Goal: Ask a question: Seek information or help from site administrators or community

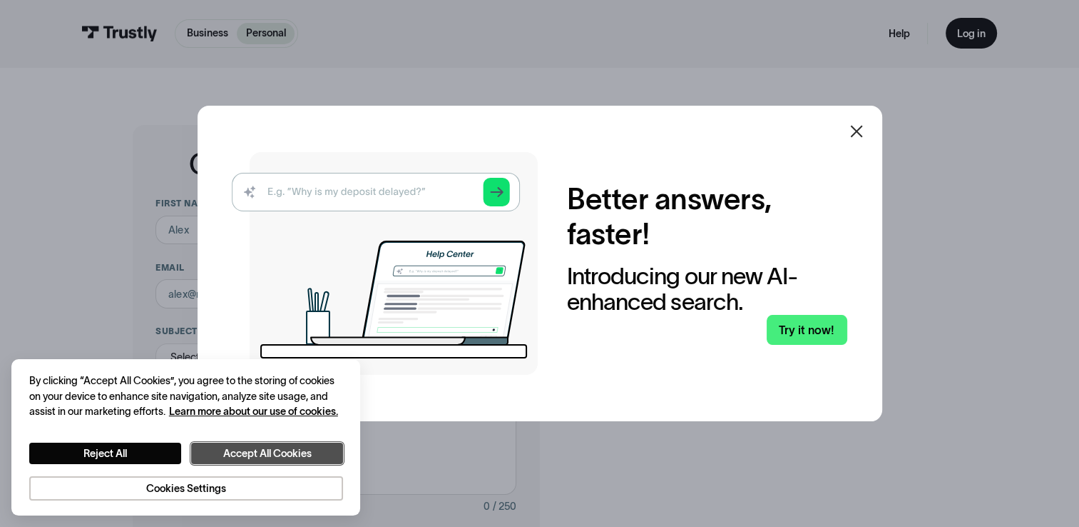
click at [294, 449] on button "Accept All Cookies" at bounding box center [267, 453] width 152 height 22
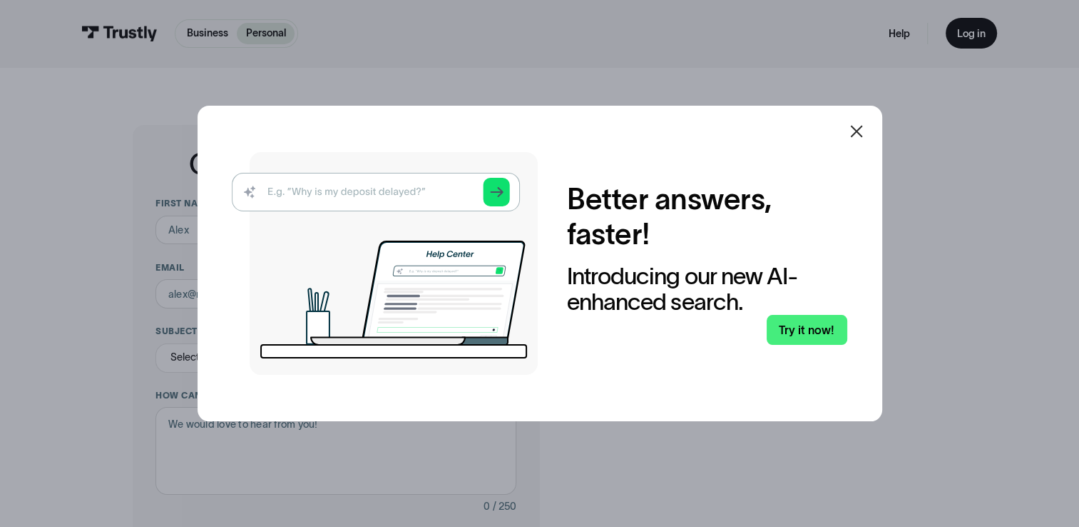
click at [862, 138] on icon at bounding box center [856, 131] width 17 height 17
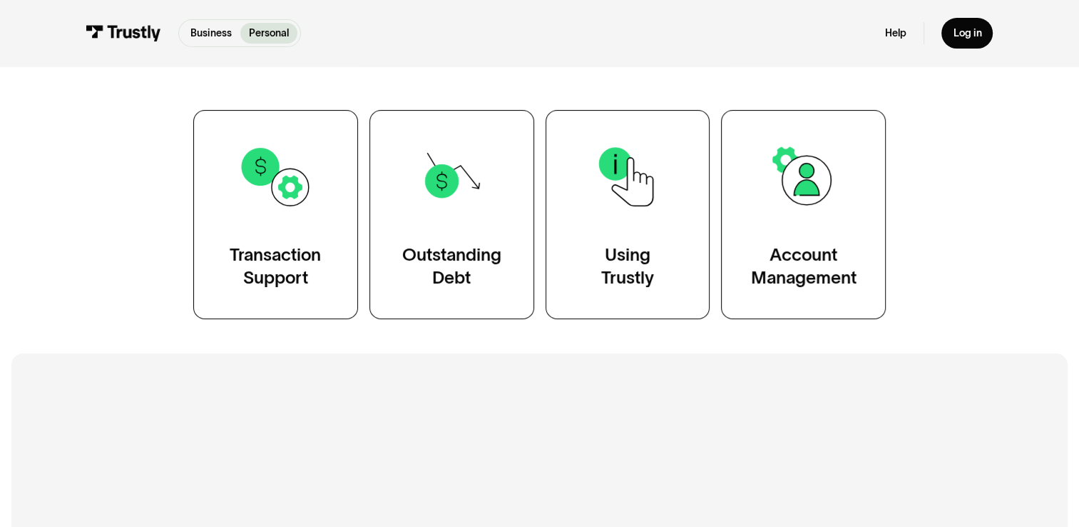
scroll to position [285, 0]
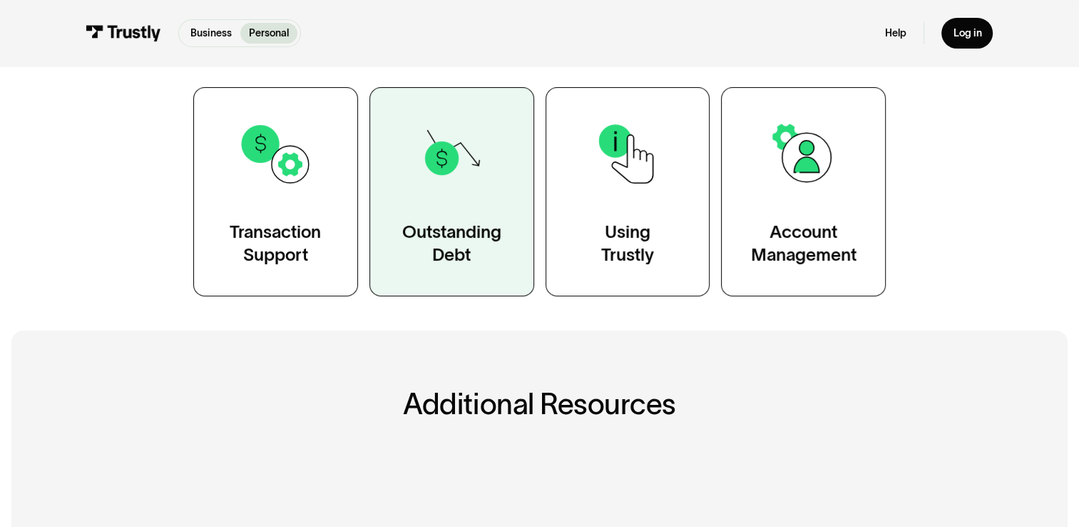
click at [469, 212] on link "Outstanding Debt" at bounding box center [452, 191] width 165 height 209
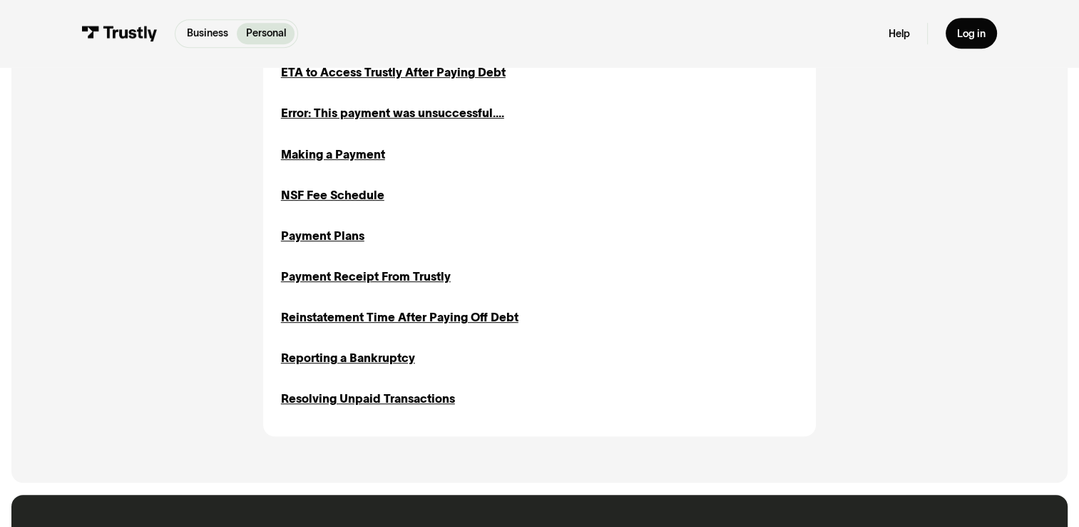
scroll to position [713, 0]
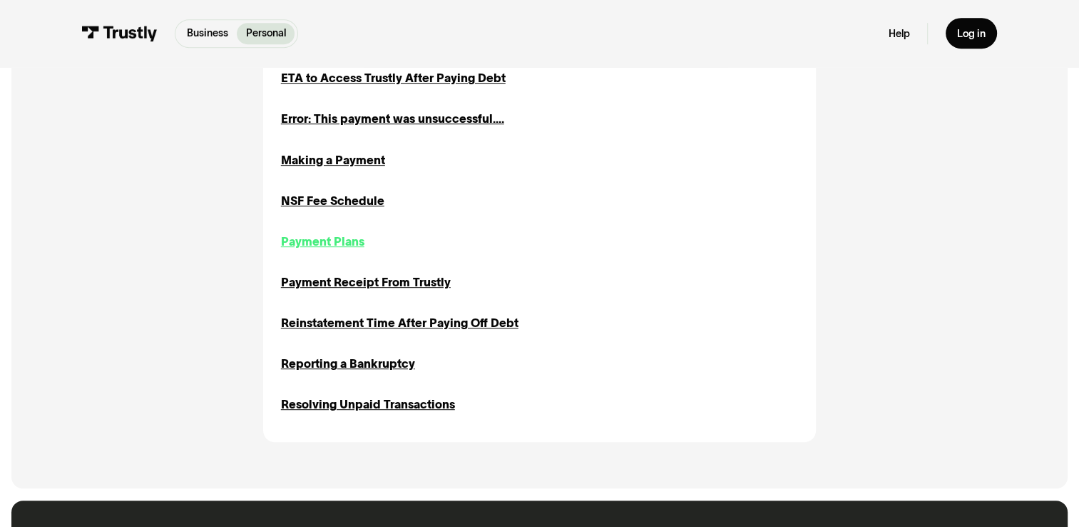
click at [345, 247] on div "Payment Plans" at bounding box center [322, 241] width 83 height 17
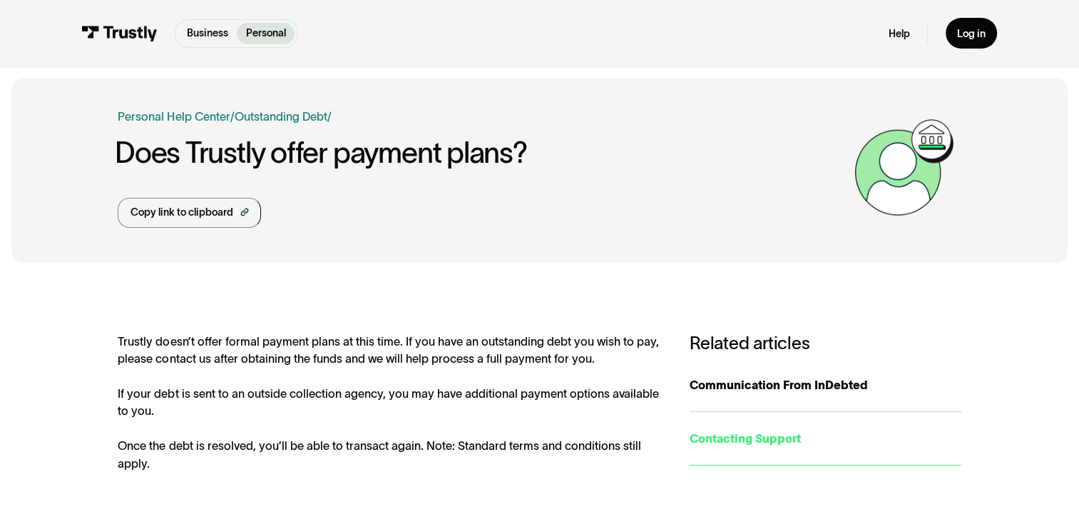
click at [751, 438] on div "Contacting Support" at bounding box center [825, 437] width 271 height 17
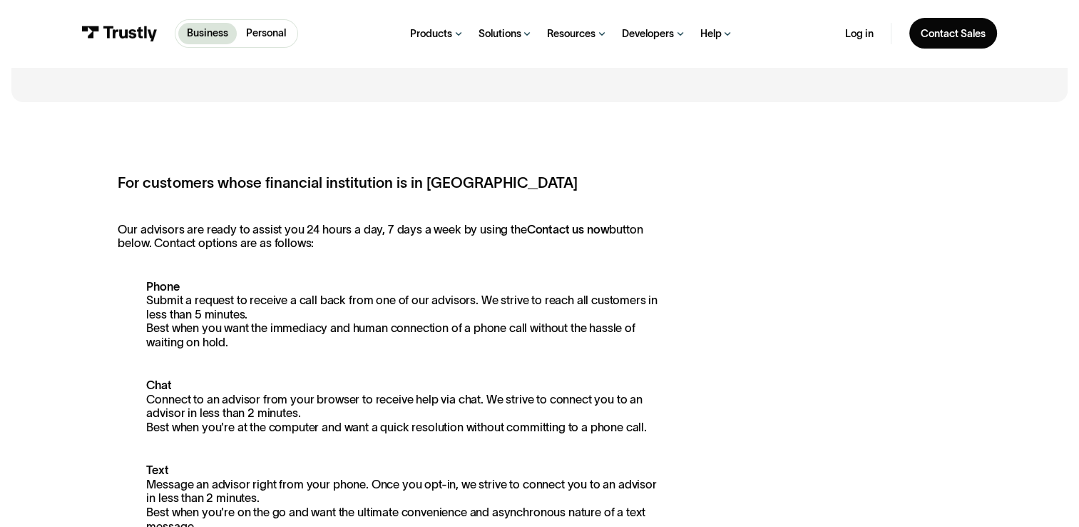
scroll to position [285, 0]
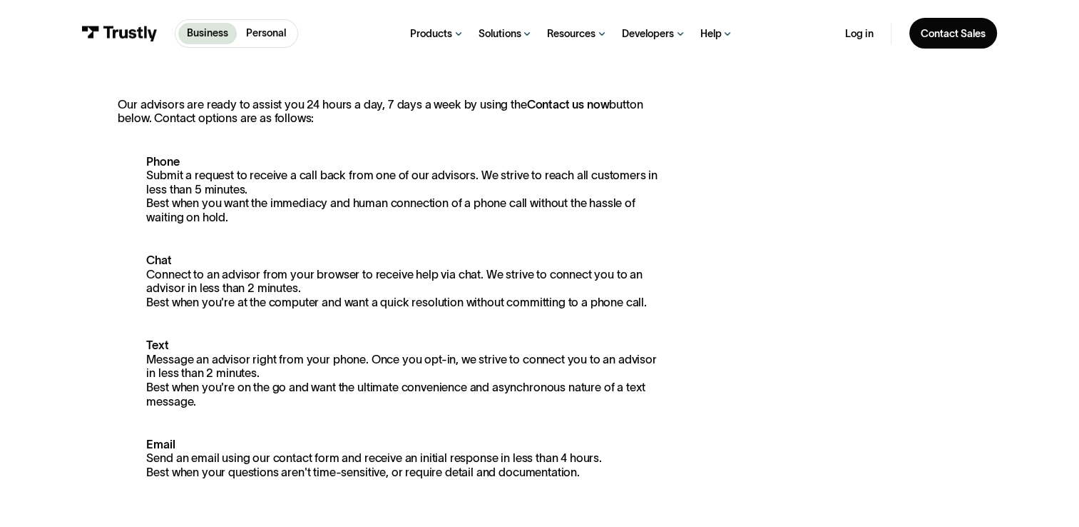
click at [163, 170] on p "Phone Submit a request to receive a call back from one of our advisors. We stri…" at bounding box center [389, 190] width 543 height 70
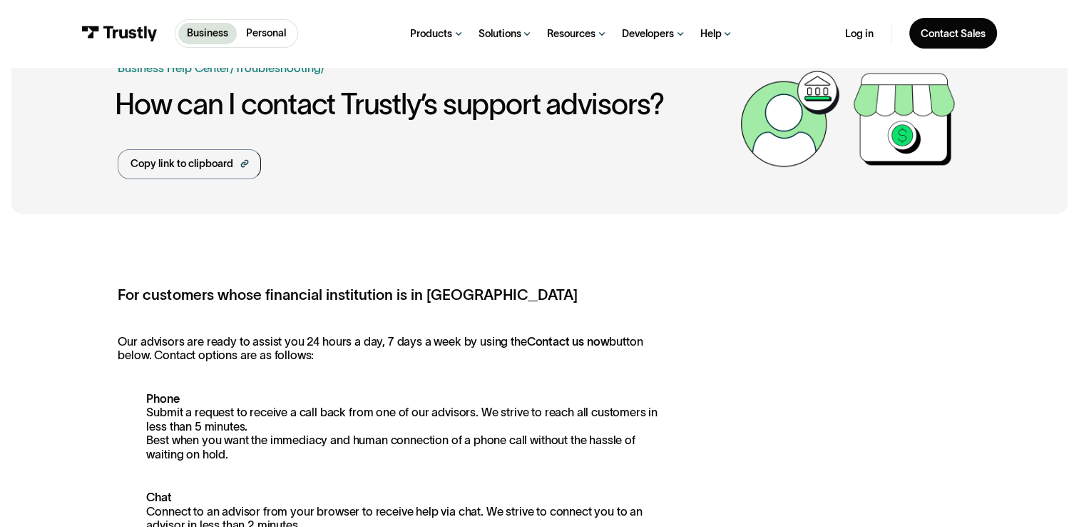
scroll to position [0, 0]
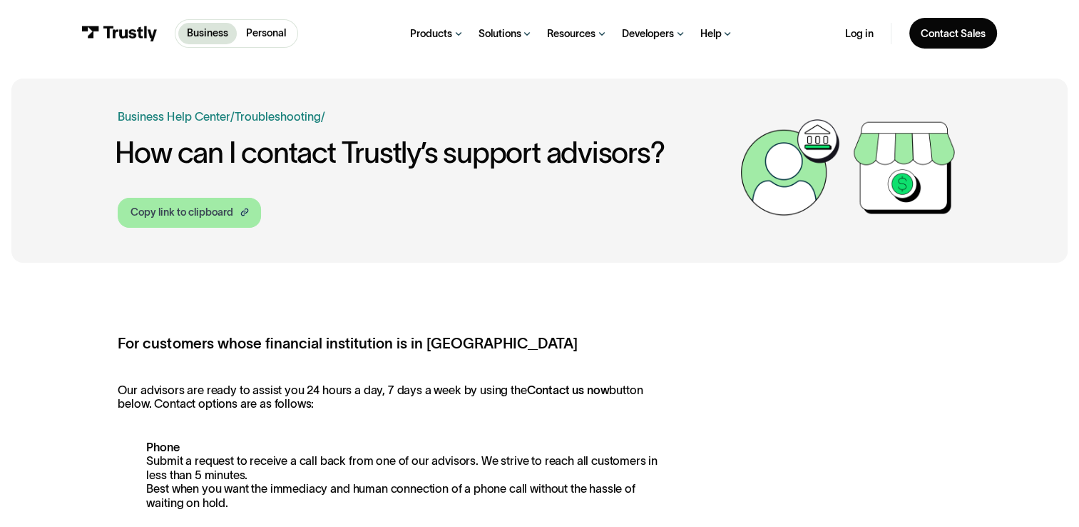
click at [190, 210] on div "Copy link to clipboard" at bounding box center [182, 212] width 103 height 15
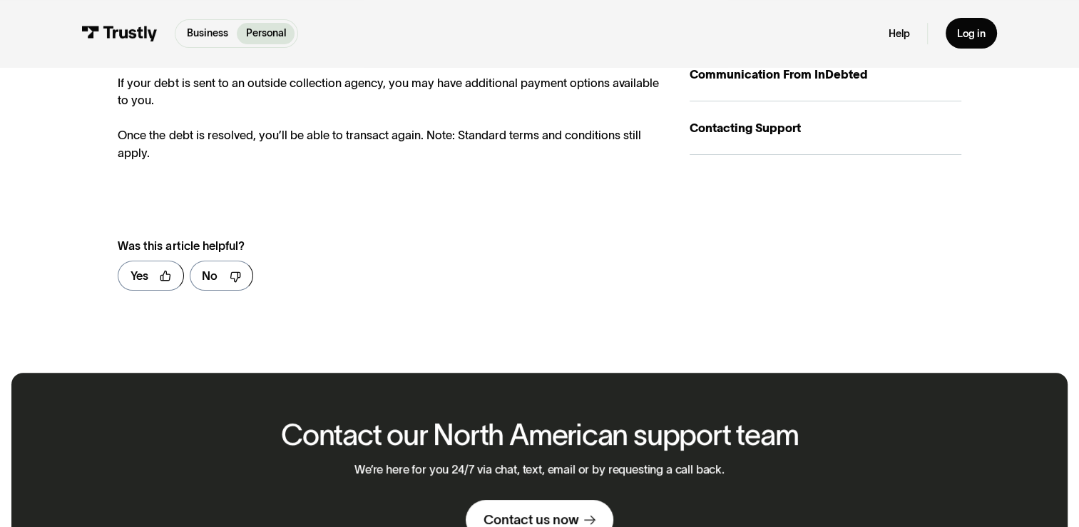
scroll to position [499, 0]
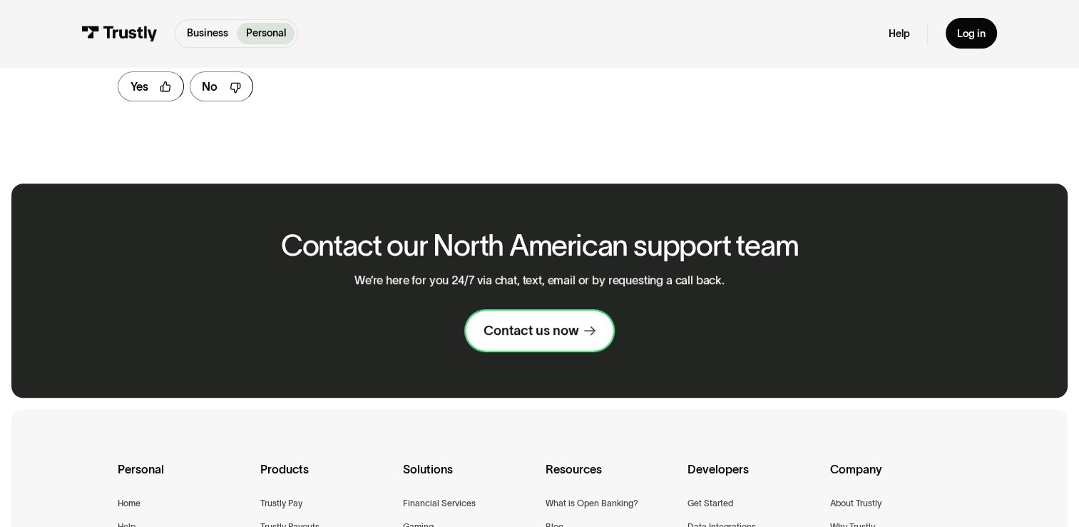
click at [534, 325] on div "Contact us now" at bounding box center [531, 330] width 95 height 17
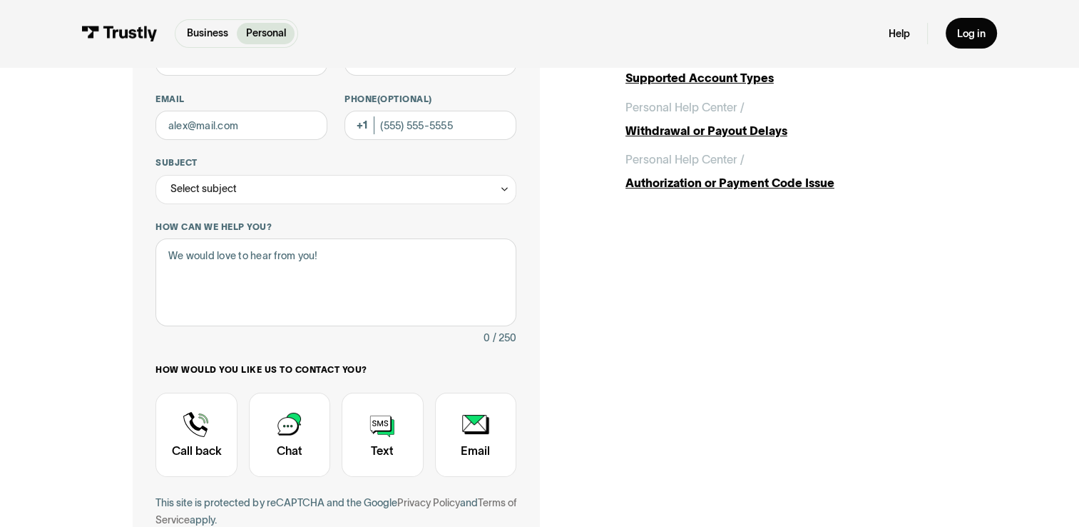
scroll to position [357, 0]
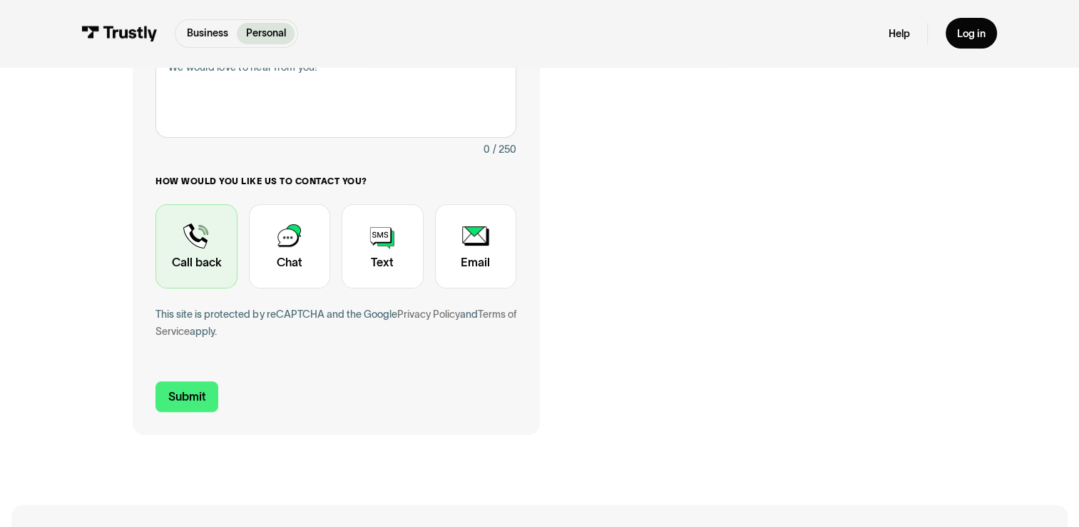
click at [202, 248] on div "Contact Trustly Support" at bounding box center [196, 245] width 81 height 83
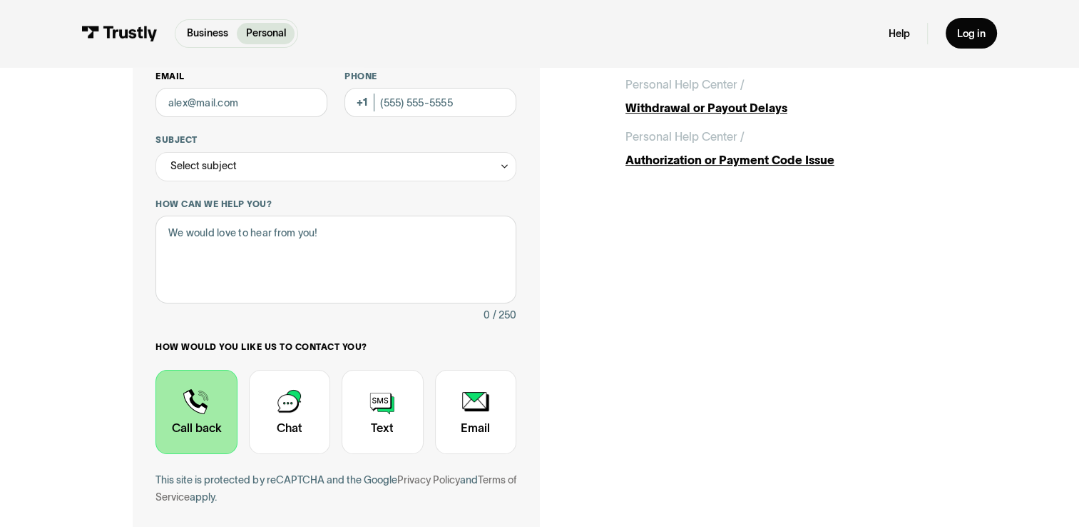
scroll to position [71, 0]
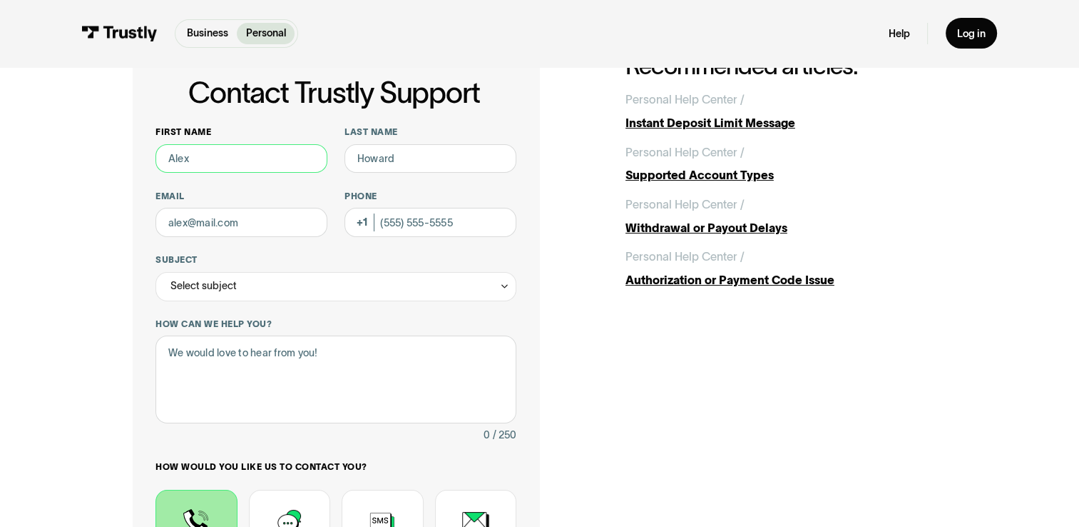
click at [240, 164] on input "First name" at bounding box center [242, 158] width 172 height 29
type input "Laura"
type input "storm"
type input "lstorm29@gmail.com"
type input "(717) 649-9263"
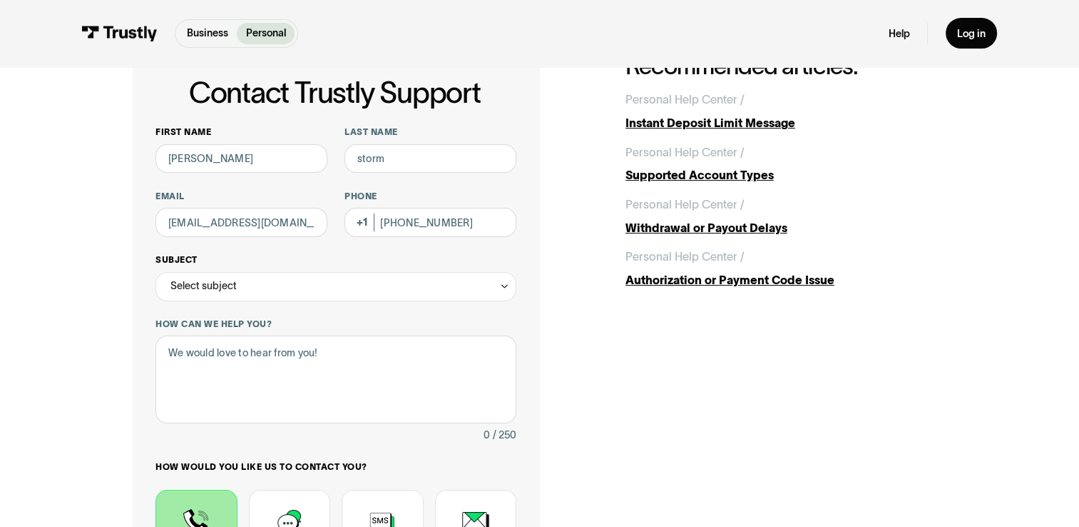
click at [237, 293] on div "Select subject" at bounding box center [336, 286] width 360 height 29
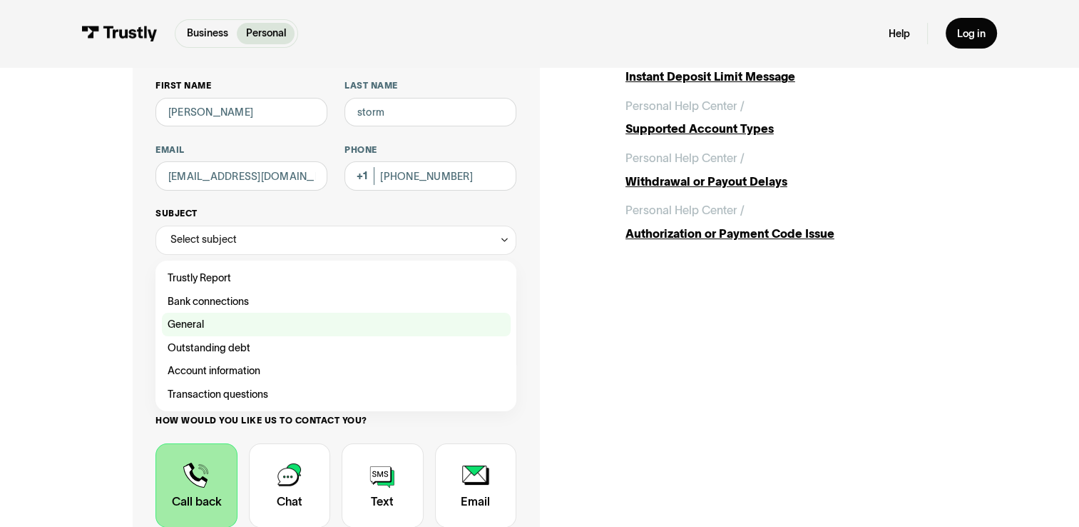
scroll to position [143, 0]
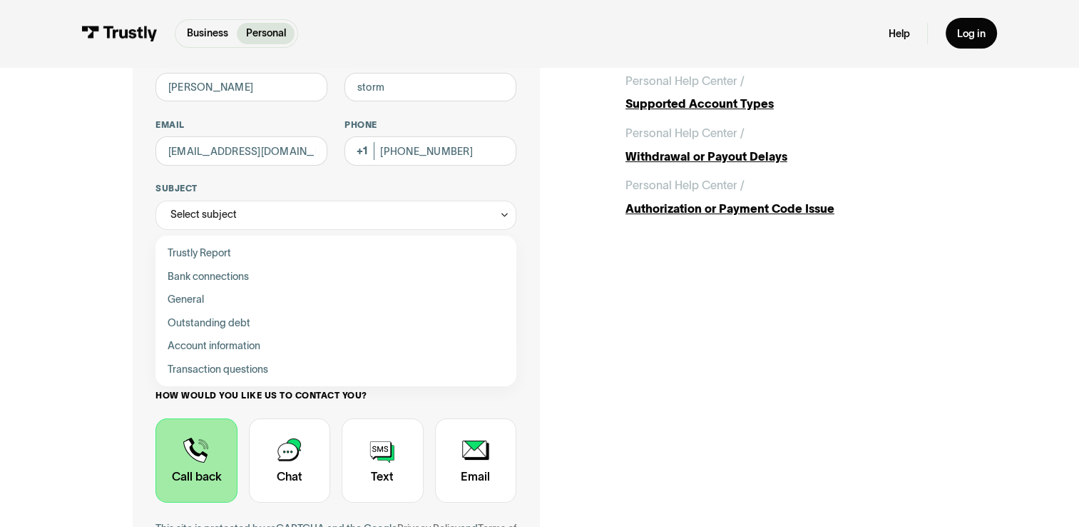
drag, startPoint x: 274, startPoint y: 327, endPoint x: 280, endPoint y: 332, distance: 8.1
click at [274, 326] on div "Contact Trustly Support" at bounding box center [336, 323] width 349 height 24
type input "**********"
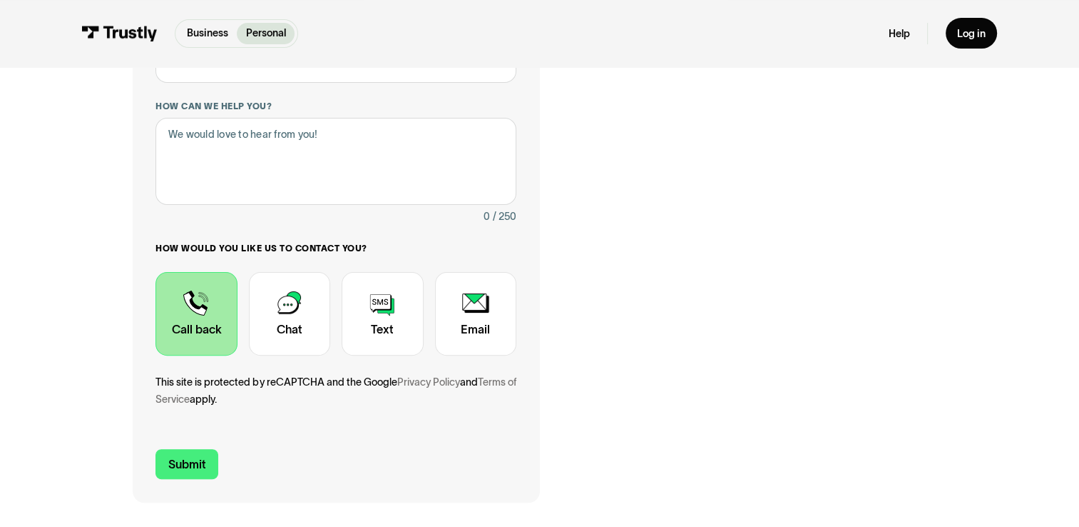
scroll to position [357, 0]
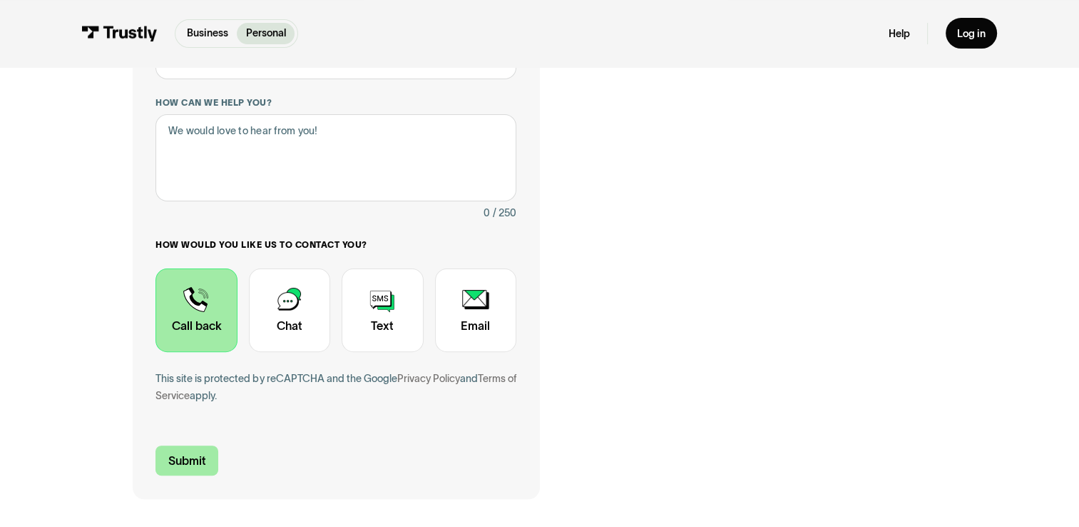
click at [193, 458] on input "Submit" at bounding box center [187, 460] width 63 height 31
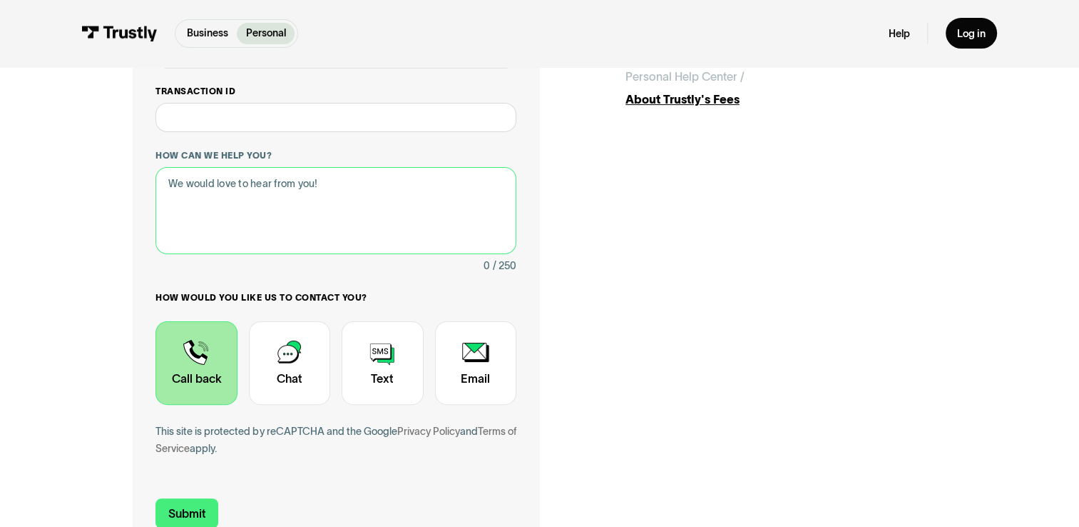
scroll to position [143, 0]
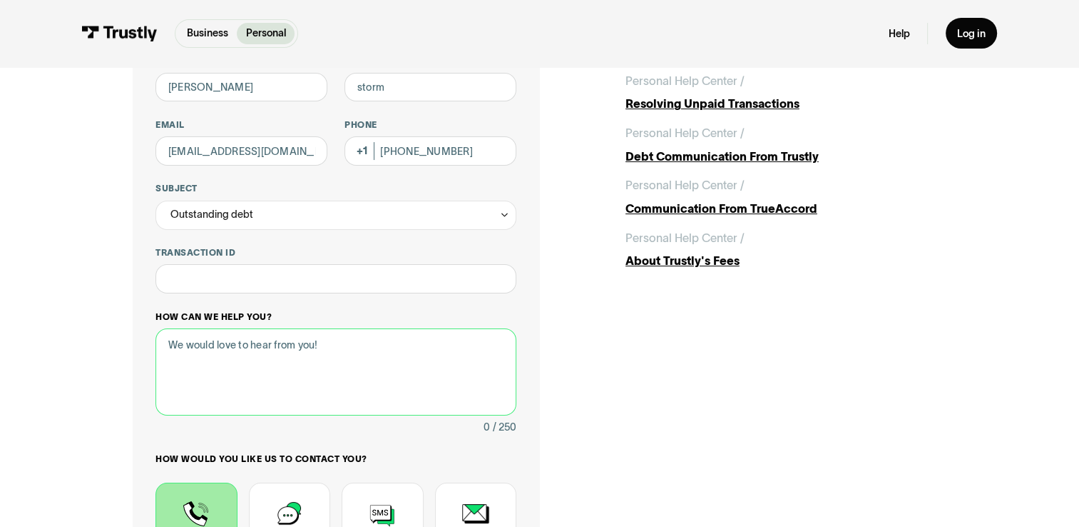
click at [280, 362] on textarea "How can we help you?" at bounding box center [336, 371] width 360 height 87
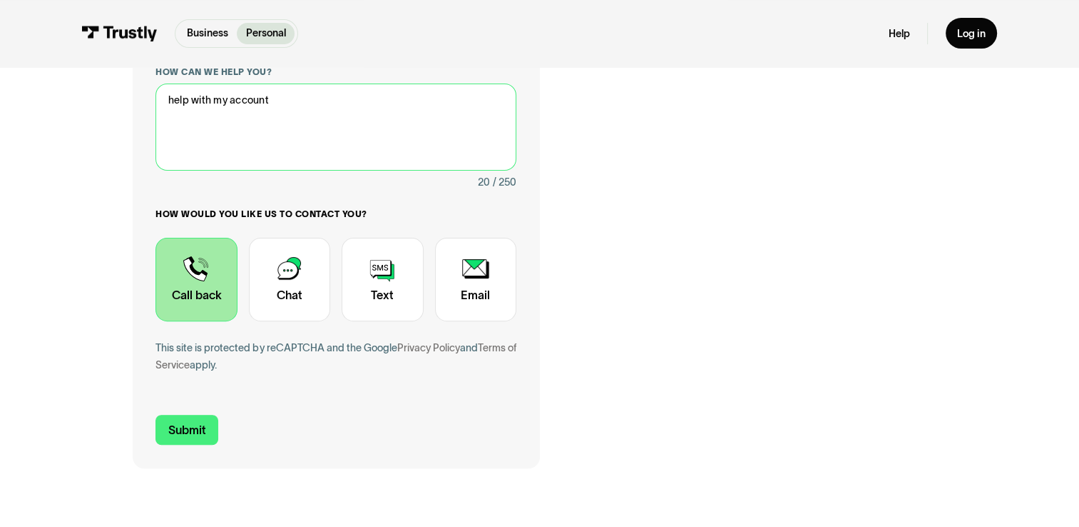
scroll to position [499, 0]
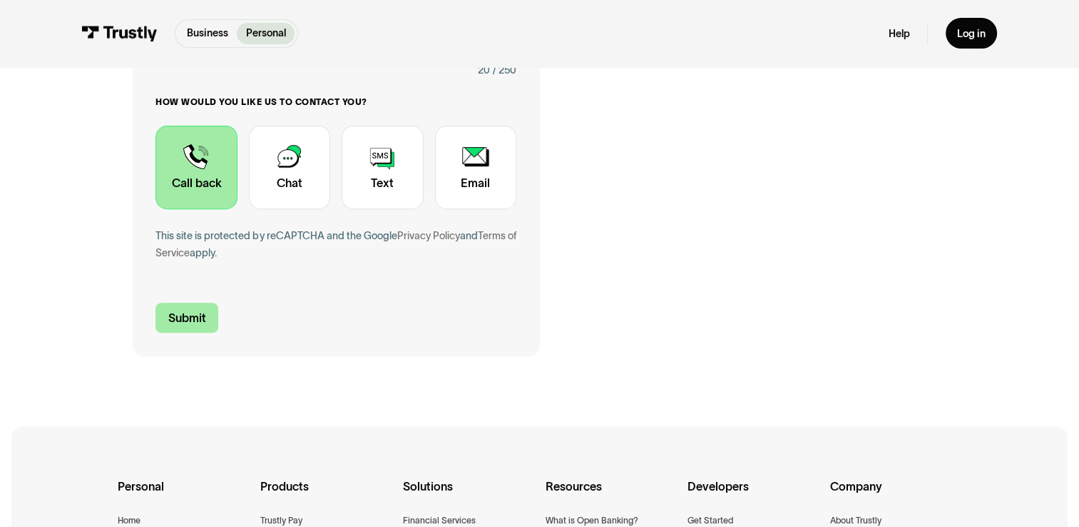
type textarea "help with my account"
click at [193, 310] on input "Submit" at bounding box center [187, 317] width 63 height 31
type input "+17176499263"
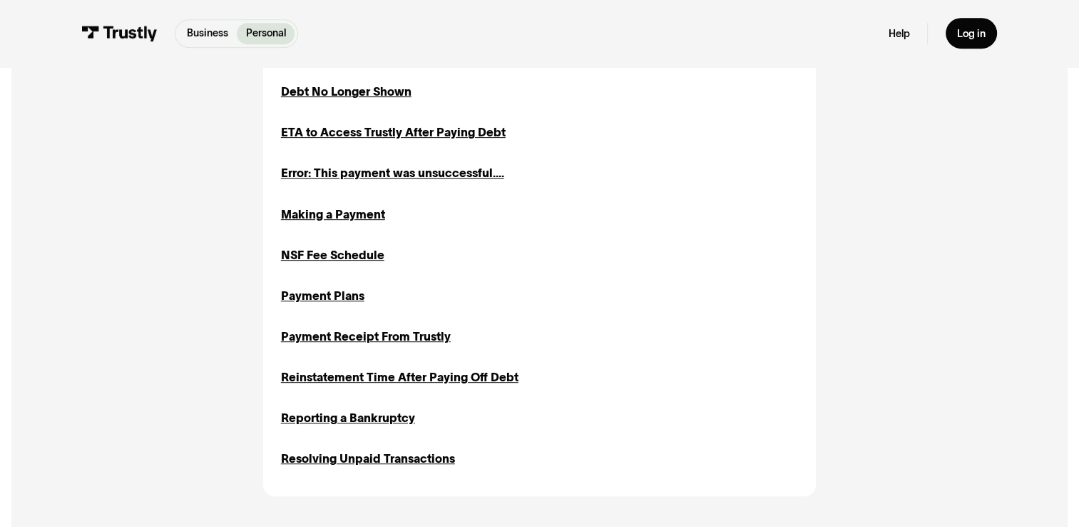
scroll to position [1377, 0]
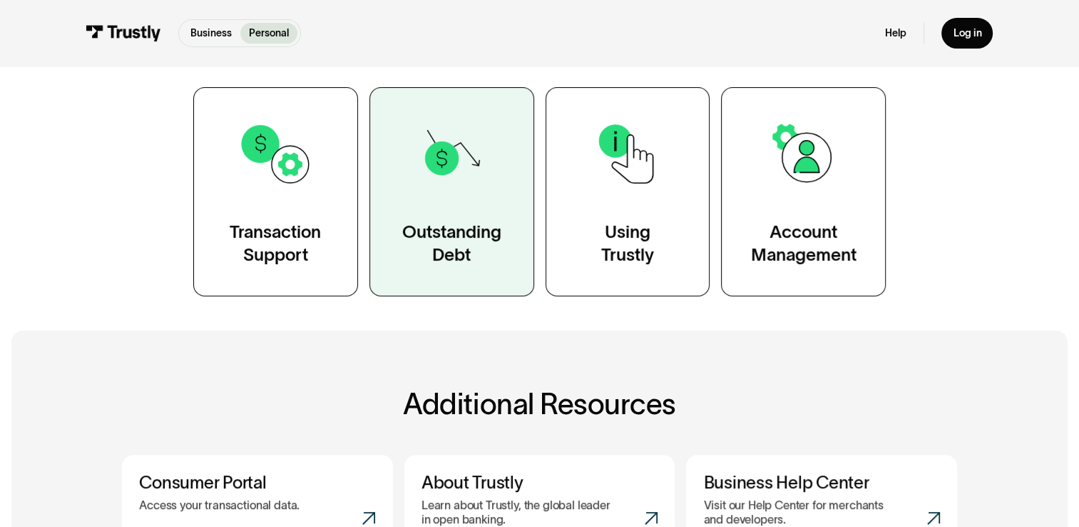
click at [451, 177] on img at bounding box center [451, 153] width 75 height 75
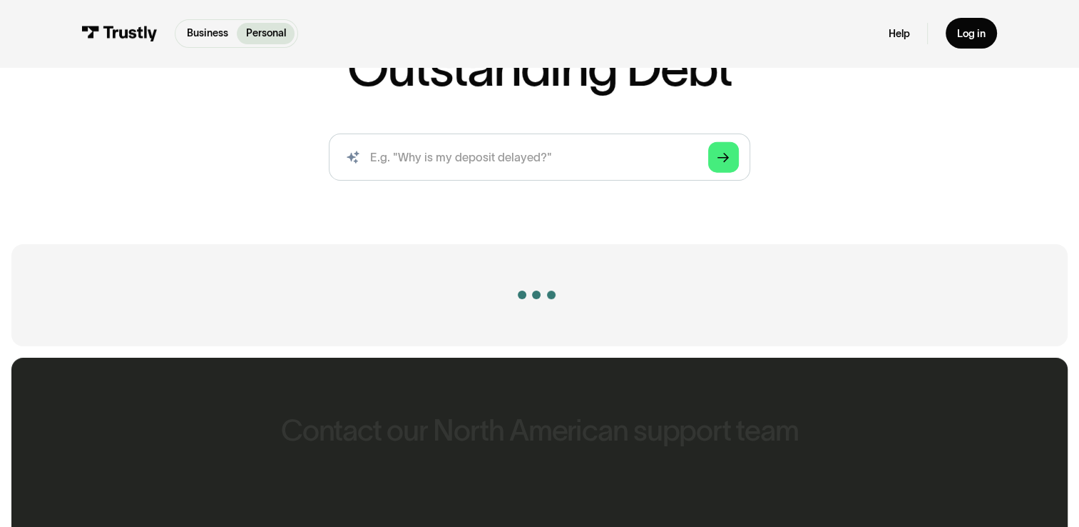
scroll to position [143, 0]
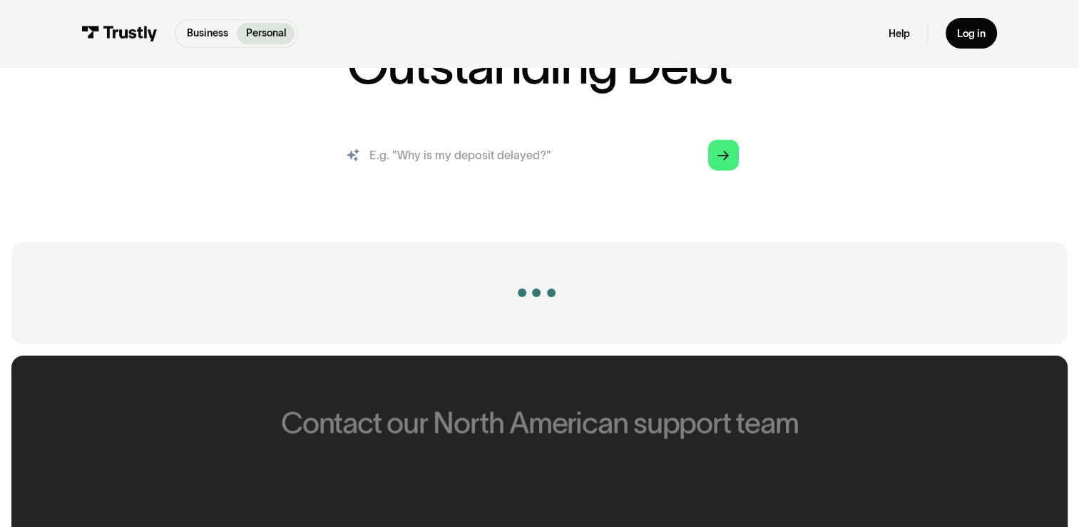
click at [454, 150] on input "search" at bounding box center [540, 154] width 422 height 46
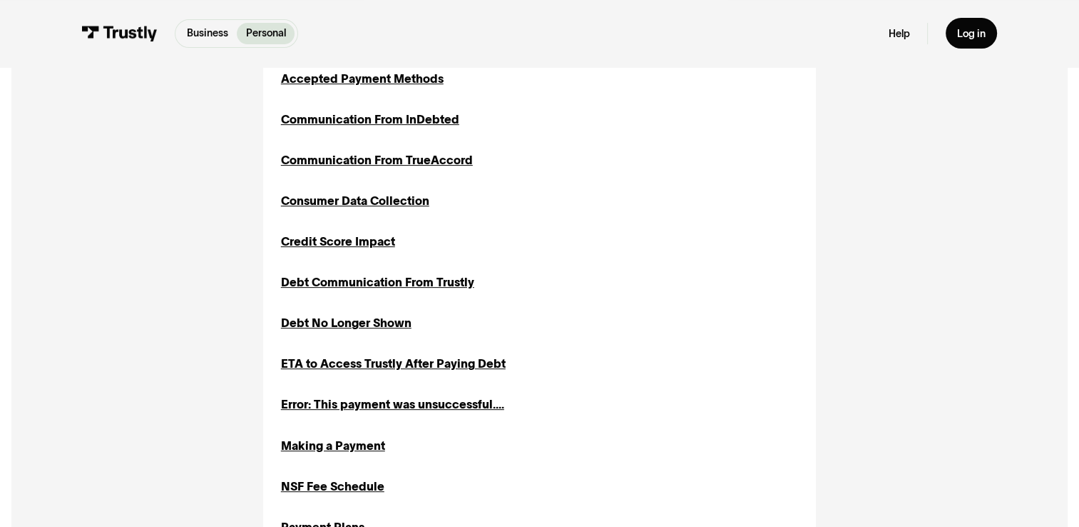
scroll to position [571, 0]
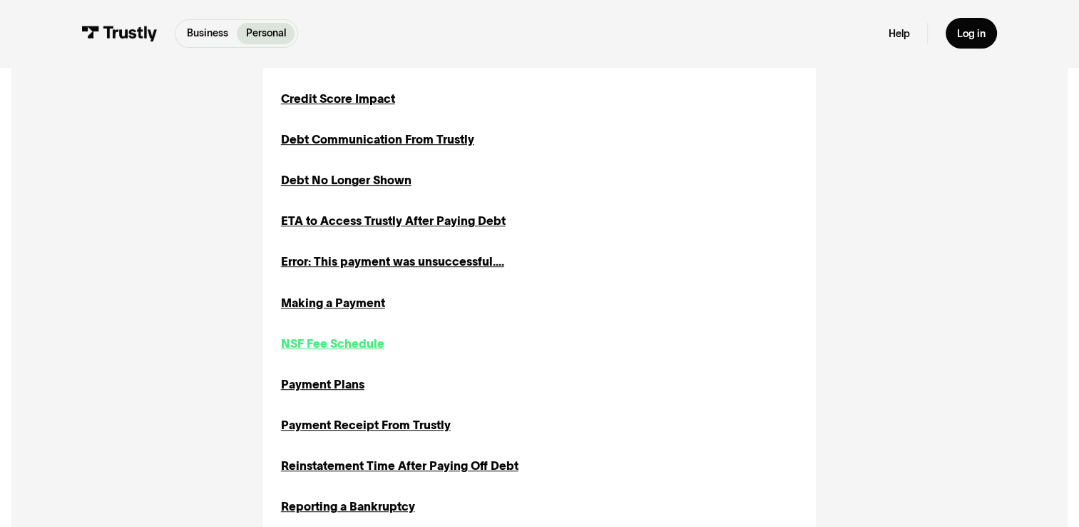
click at [349, 345] on div "NSF Fee Schedule" at bounding box center [332, 343] width 103 height 17
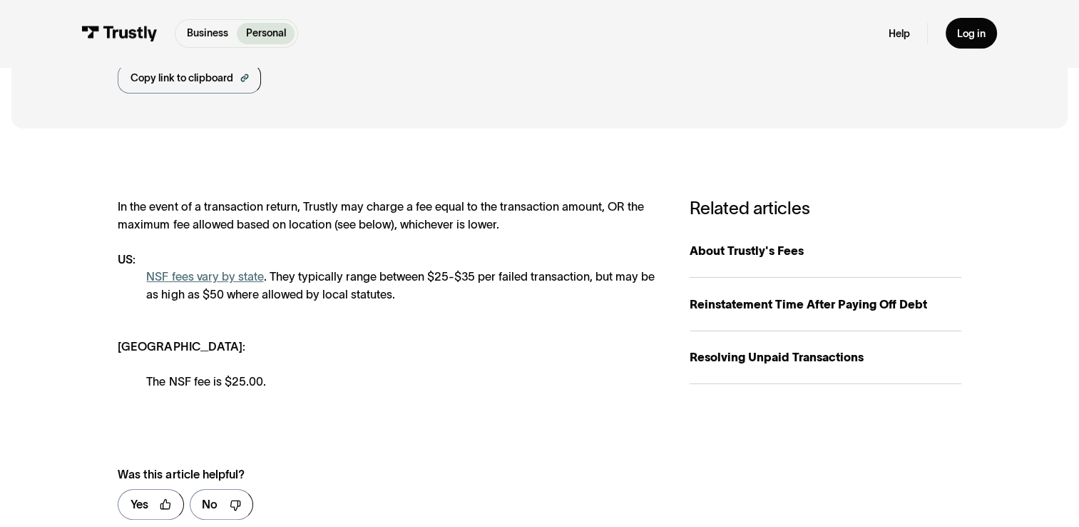
scroll to position [143, 0]
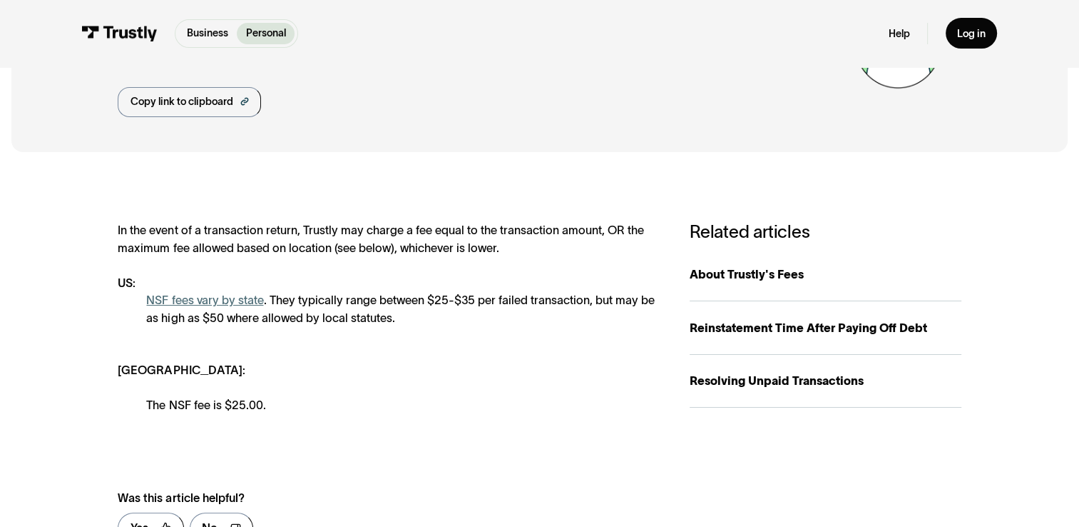
click at [202, 305] on link "NSF fees vary by state" at bounding box center [204, 299] width 117 height 13
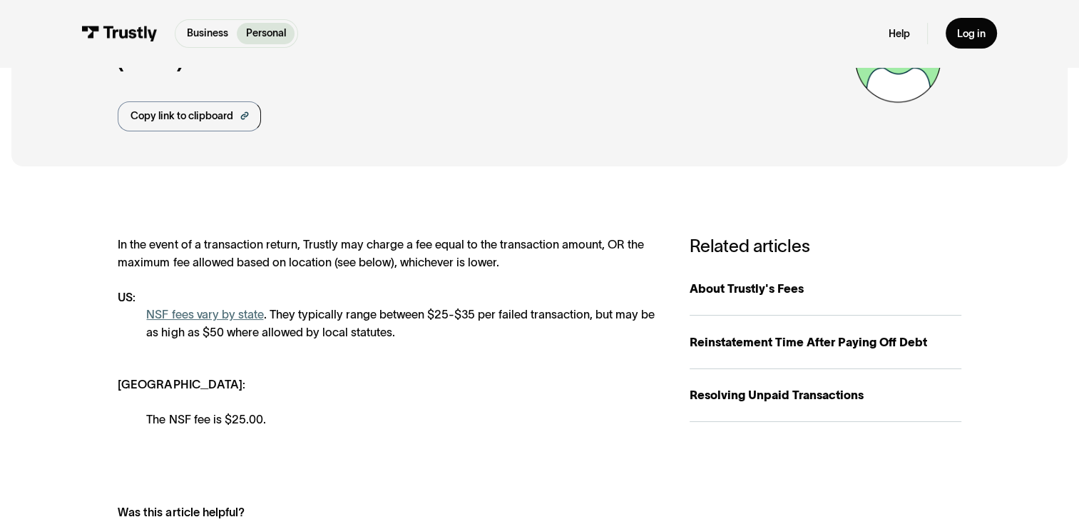
scroll to position [214, 0]
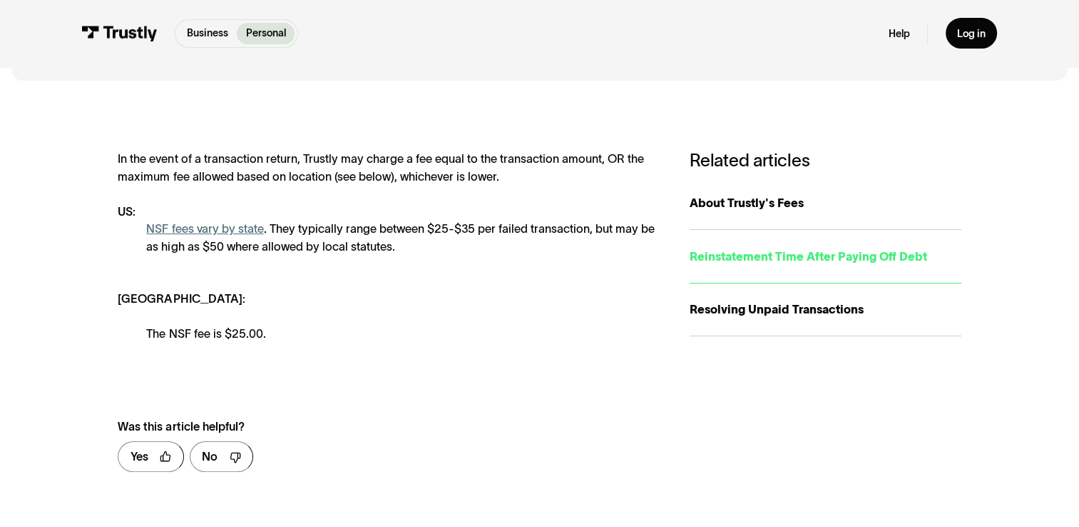
click at [799, 263] on div "Reinstatement Time After Paying Off Debt" at bounding box center [825, 256] width 271 height 17
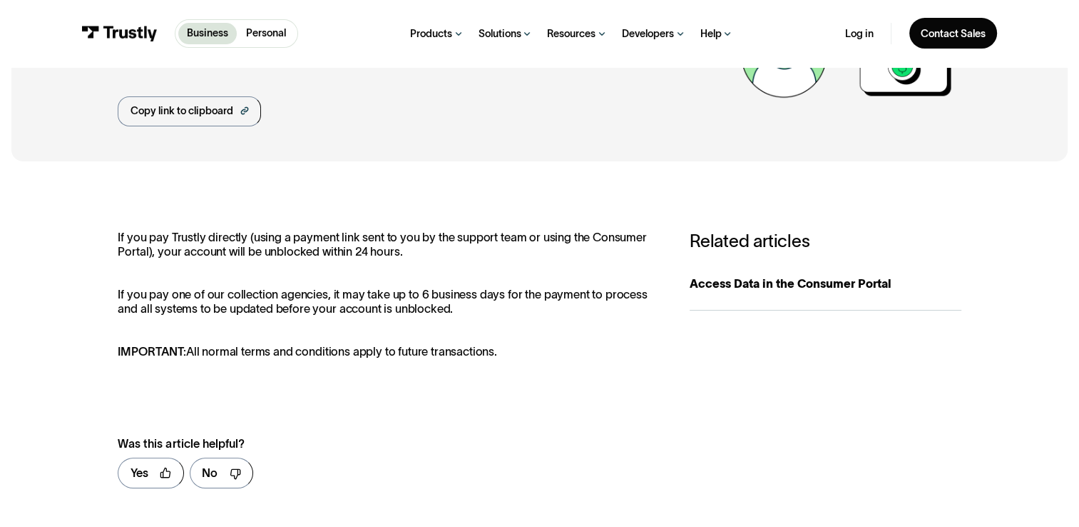
scroll to position [143, 0]
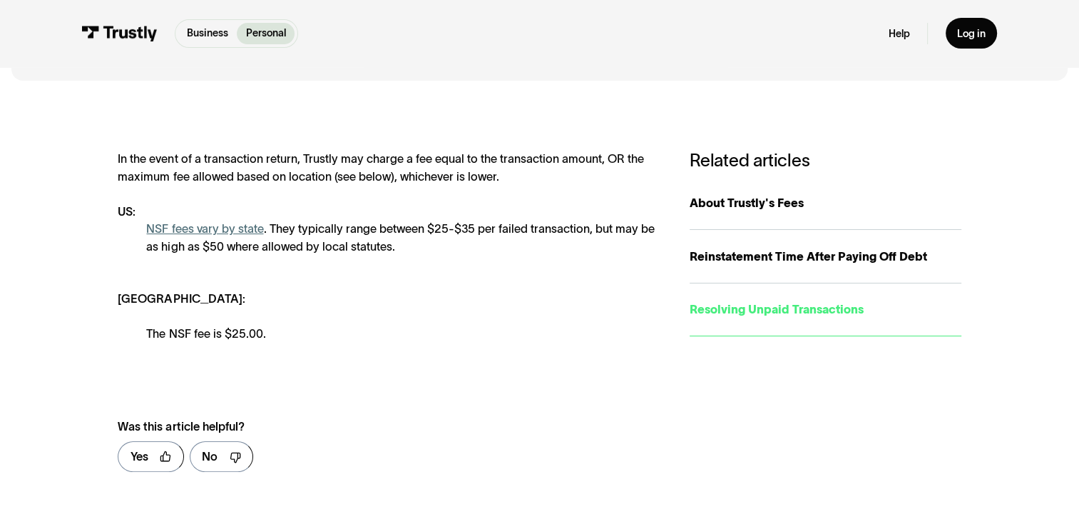
click at [792, 312] on div "Resolving Unpaid Transactions" at bounding box center [825, 308] width 271 height 17
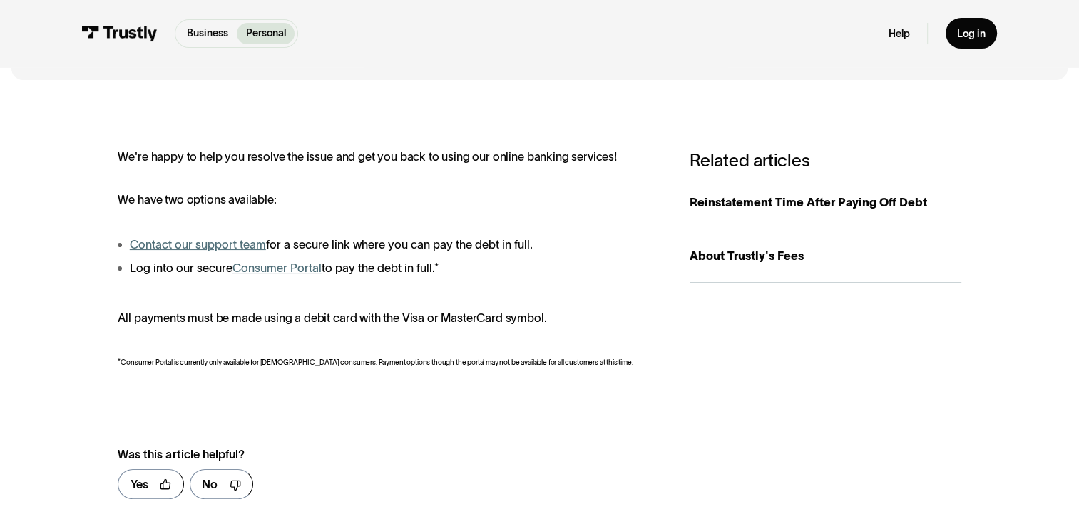
scroll to position [214, 0]
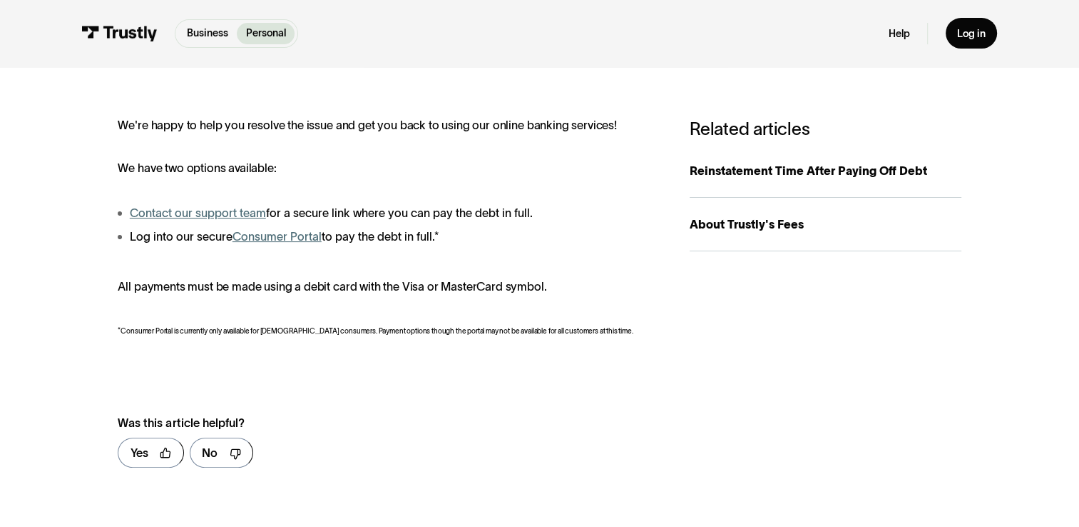
click at [280, 241] on link "Consumer Portal" at bounding box center [277, 236] width 89 height 13
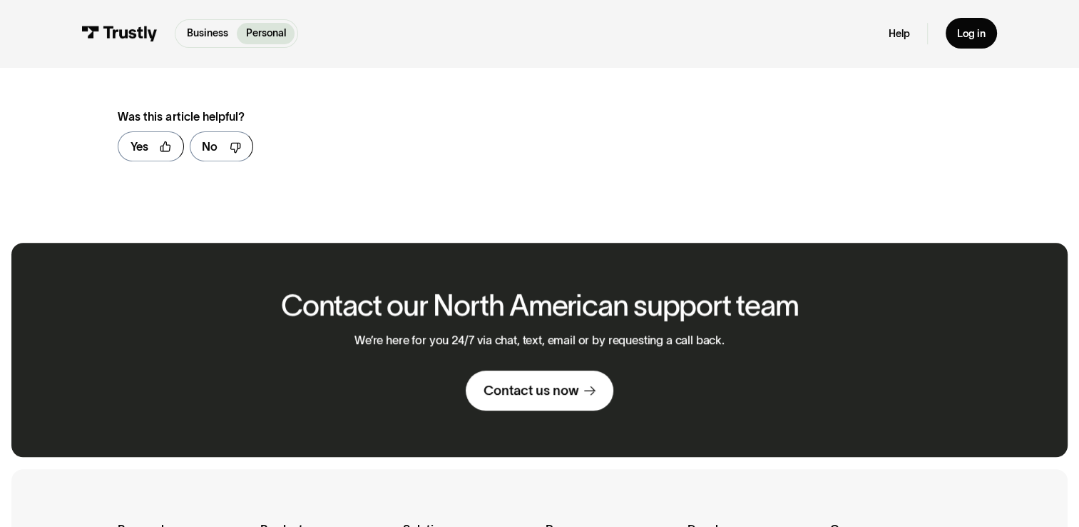
scroll to position [571, 0]
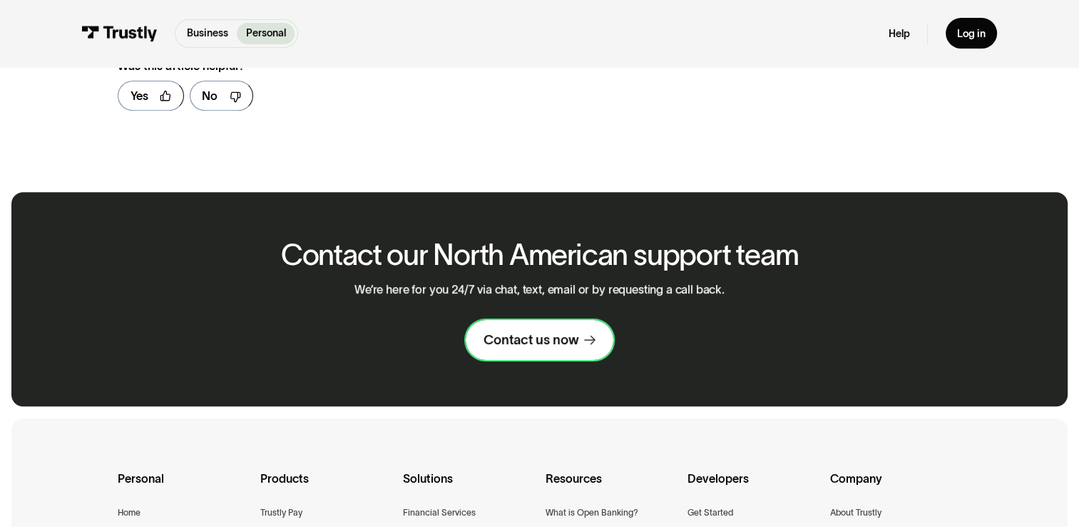
click at [575, 345] on div "Contact us now" at bounding box center [531, 339] width 95 height 17
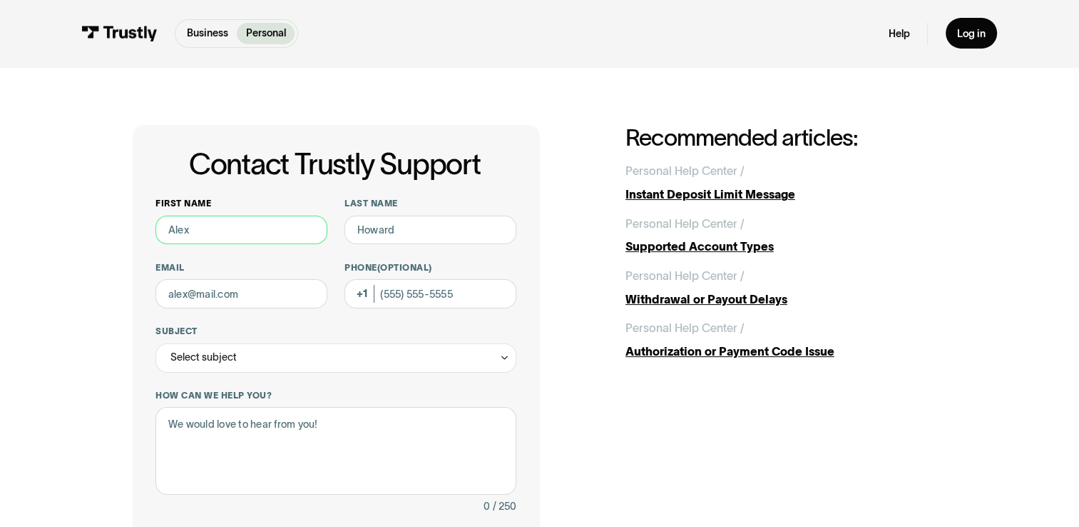
click at [232, 235] on input "First name" at bounding box center [242, 229] width 172 height 29
drag, startPoint x: 203, startPoint y: 219, endPoint x: 57, endPoint y: 214, distance: 145.6
click at [46, 219] on div "Contact Trustly Support First name Last name Email Phone (Optional) Subject Sel…" at bounding box center [540, 458] width 1022 height 783
type input "[PERSON_NAME]"
type input "Storm"
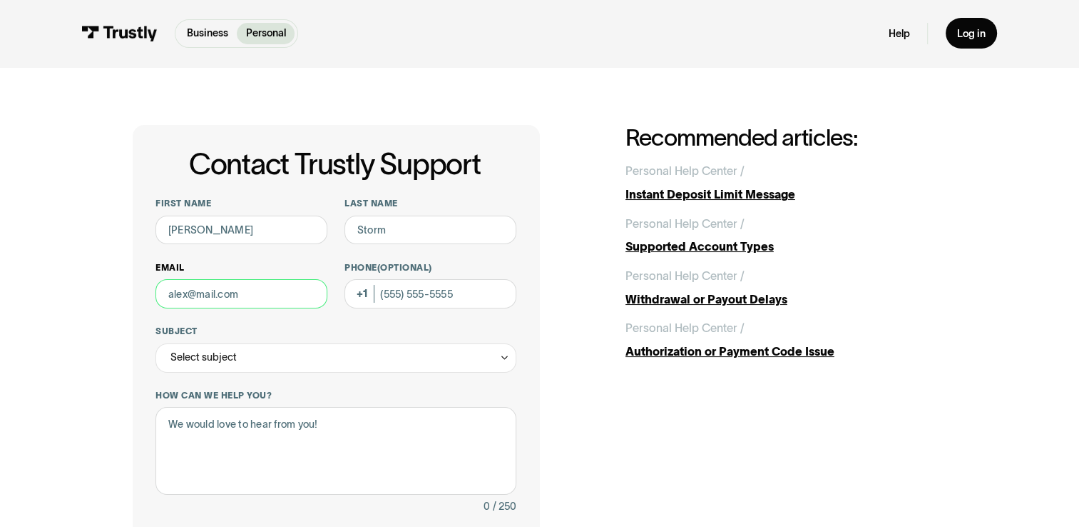
click at [225, 293] on input "Email" at bounding box center [242, 293] width 172 height 29
type input "[EMAIL_ADDRESS][DOMAIN_NAME]"
type input "[PHONE_NUMBER]"
type input "**********"
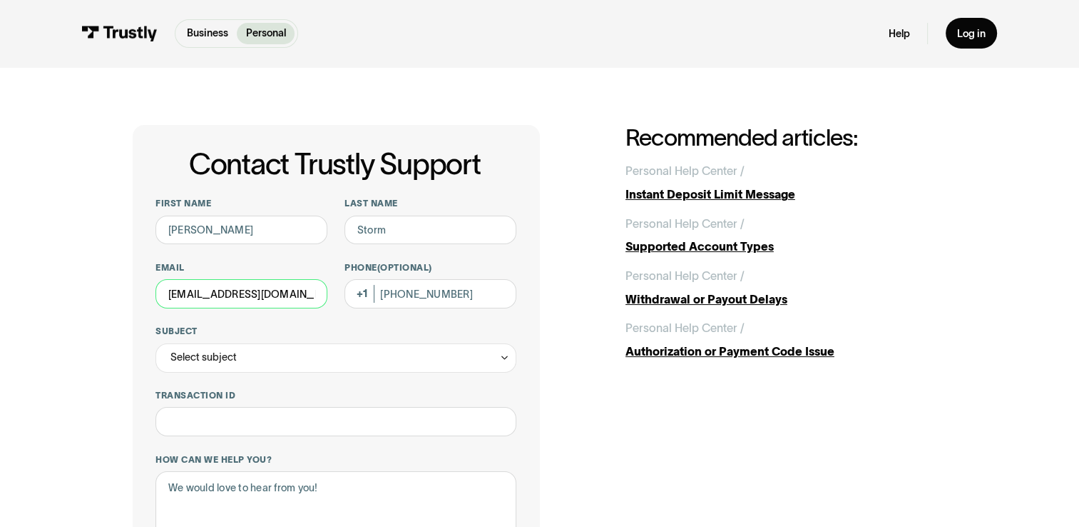
scroll to position [214, 0]
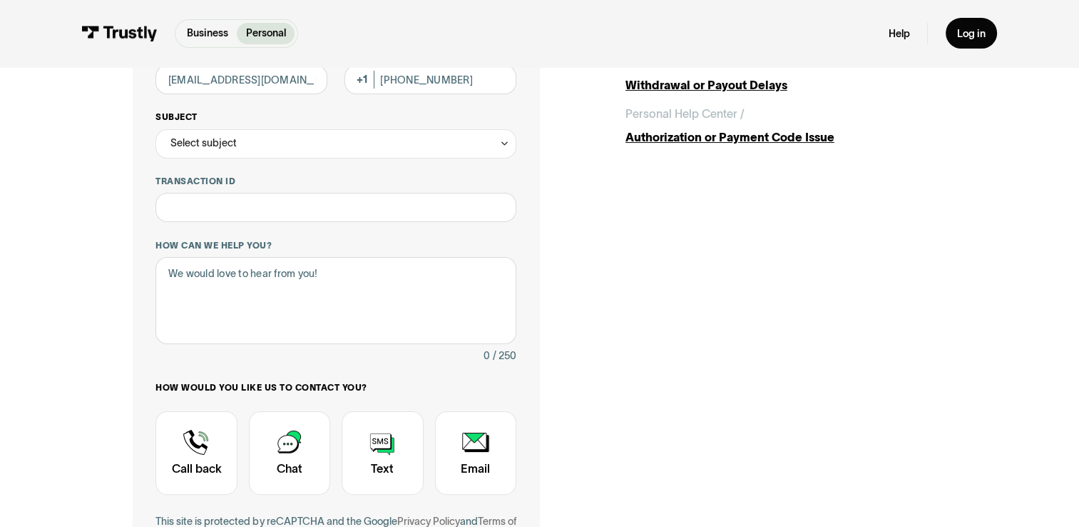
click at [224, 147] on div "Select subject" at bounding box center [204, 142] width 66 height 17
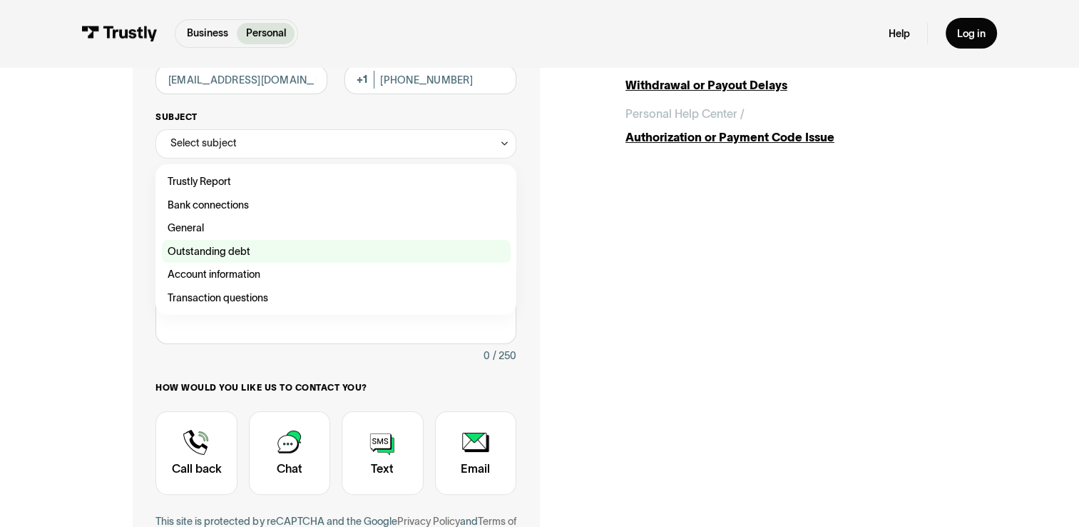
click at [210, 255] on div "Contact Trustly Support" at bounding box center [336, 252] width 349 height 24
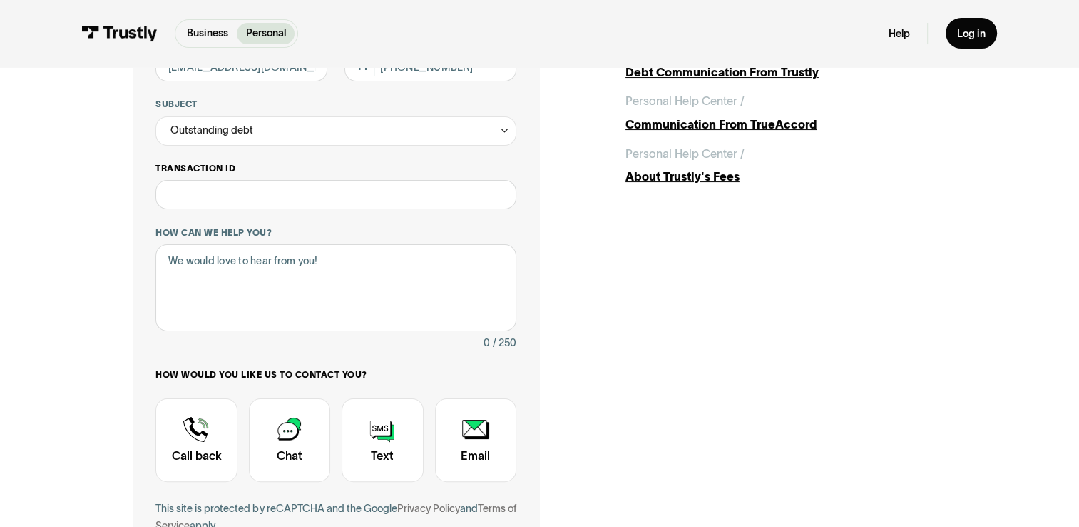
scroll to position [285, 0]
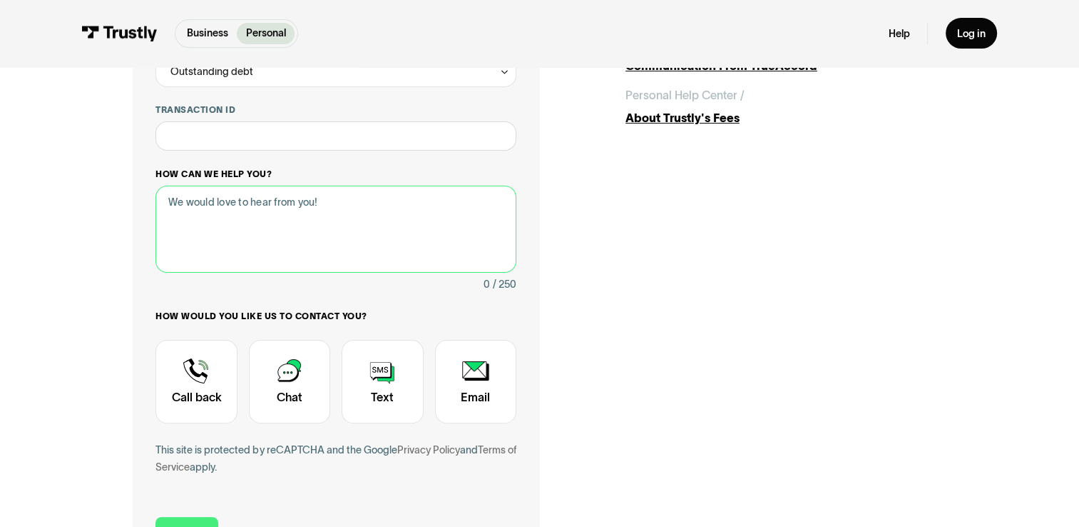
click at [273, 219] on textarea "How can we help you?" at bounding box center [336, 228] width 360 height 87
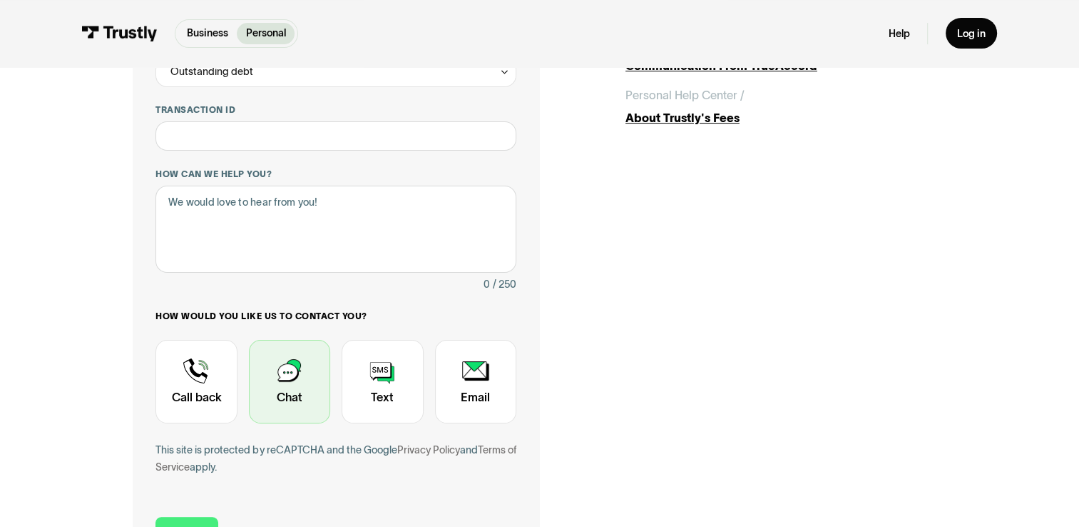
click at [307, 390] on div "Contact Trustly Support" at bounding box center [289, 381] width 81 height 83
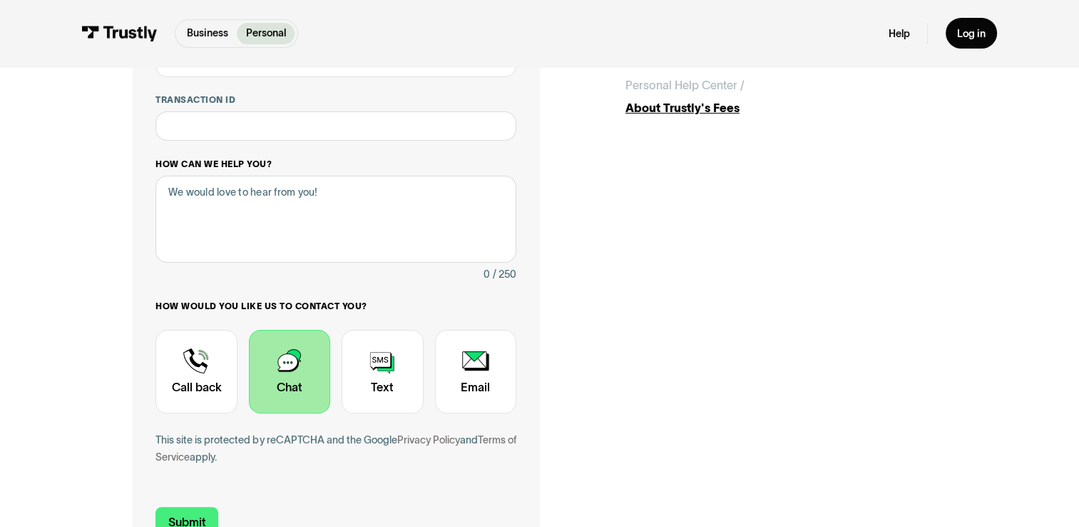
scroll to position [357, 0]
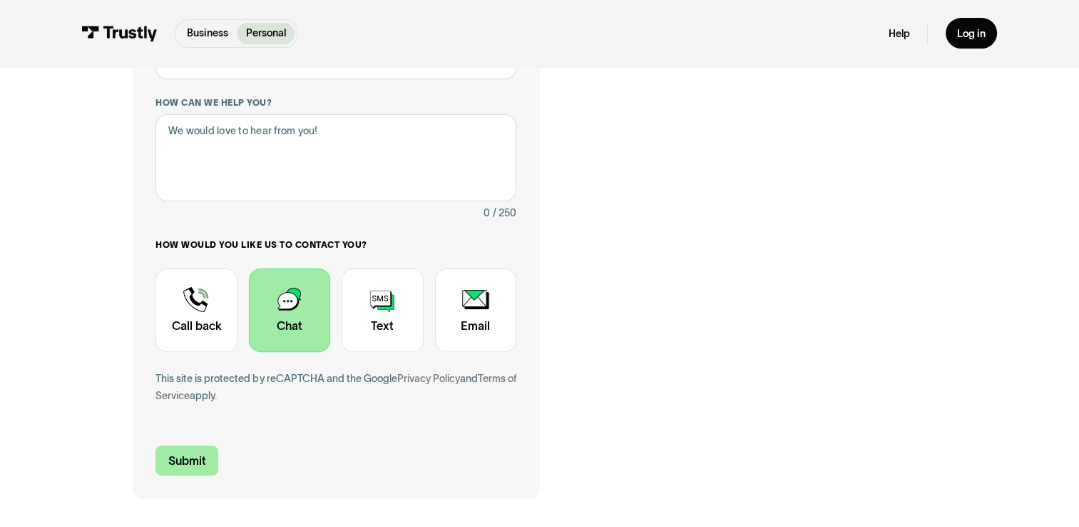
click at [169, 459] on input "Submit" at bounding box center [187, 460] width 63 height 31
click at [174, 461] on input "Submit" at bounding box center [187, 460] width 63 height 31
click at [223, 171] on textarea "How can we help you?" at bounding box center [336, 157] width 360 height 87
click at [226, 133] on textarea "How can we help you?" at bounding box center [336, 157] width 360 height 87
type textarea "Please advise what my oustanding balance is"
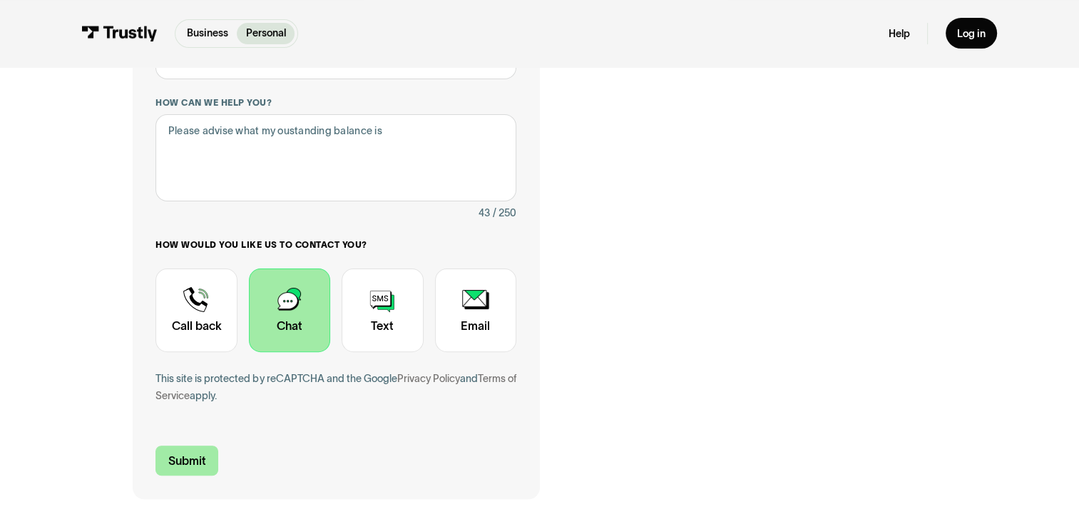
click at [199, 472] on input "Submit" at bounding box center [187, 460] width 63 height 31
type input "[PHONE_NUMBER]"
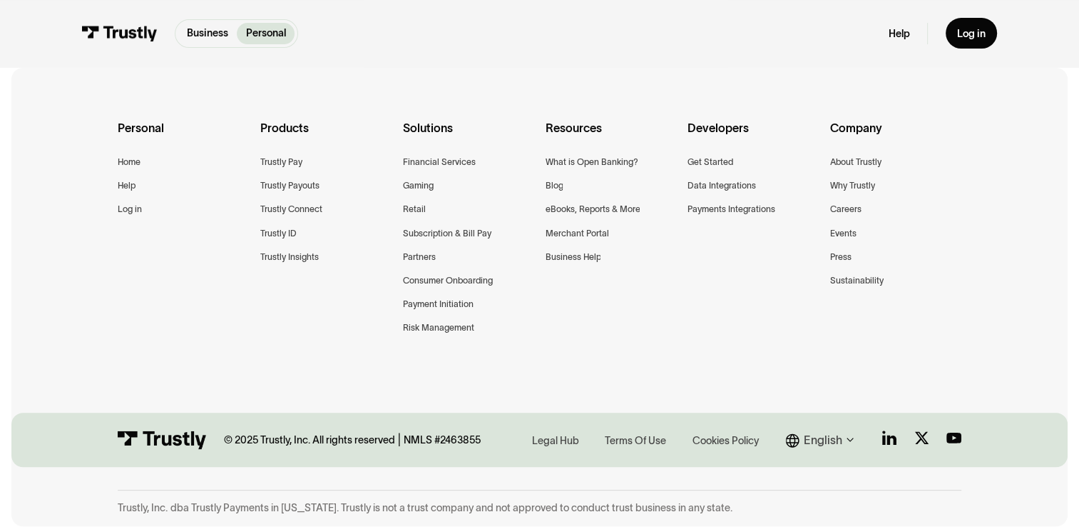
scroll to position [0, 0]
